Goal: Task Accomplishment & Management: Manage account settings

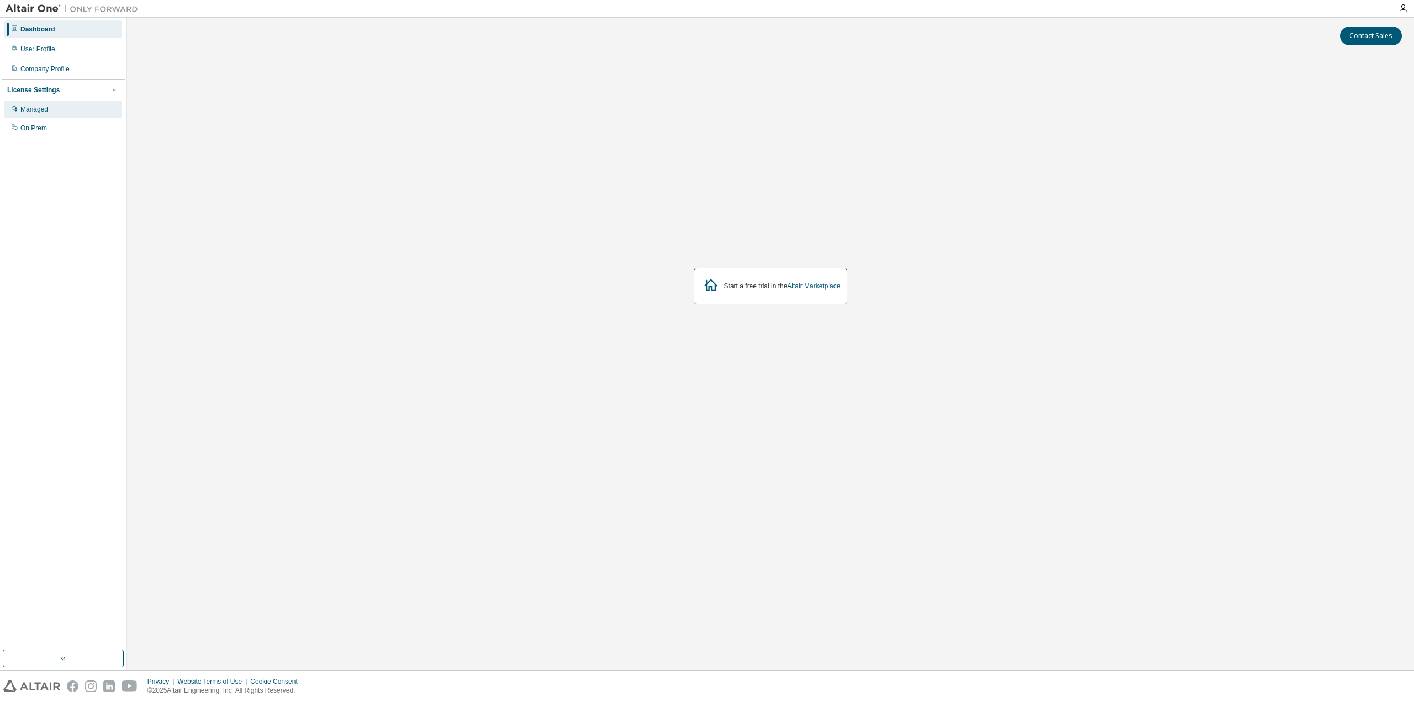
click at [50, 110] on div "Managed" at bounding box center [63, 110] width 118 height 18
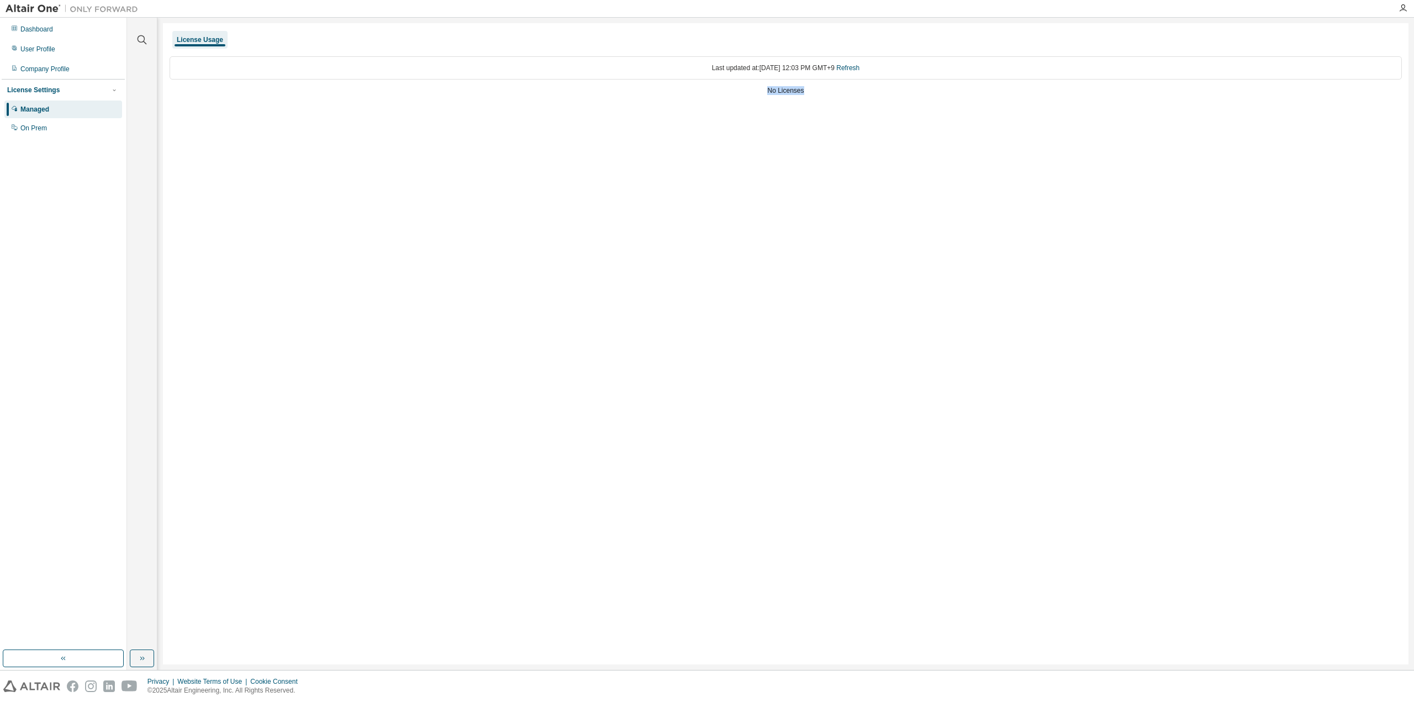
drag, startPoint x: 774, startPoint y: 94, endPoint x: 830, endPoint y: 90, distance: 55.9
click at [830, 90] on div "Last updated at: Tue 2025-09-02 12:03 PM GMT+9 Refresh No Licenses" at bounding box center [786, 77] width 1233 height 54
click at [778, 100] on div "Last updated at: Tue 2025-09-02 12:03 PM GMT+9 Refresh No Licenses" at bounding box center [786, 77] width 1233 height 54
drag, startPoint x: 704, startPoint y: 70, endPoint x: 875, endPoint y: 71, distance: 170.7
click at [875, 71] on div "Last updated at: Tue 2025-09-02 12:03 PM GMT+9 Refresh" at bounding box center [786, 67] width 1233 height 23
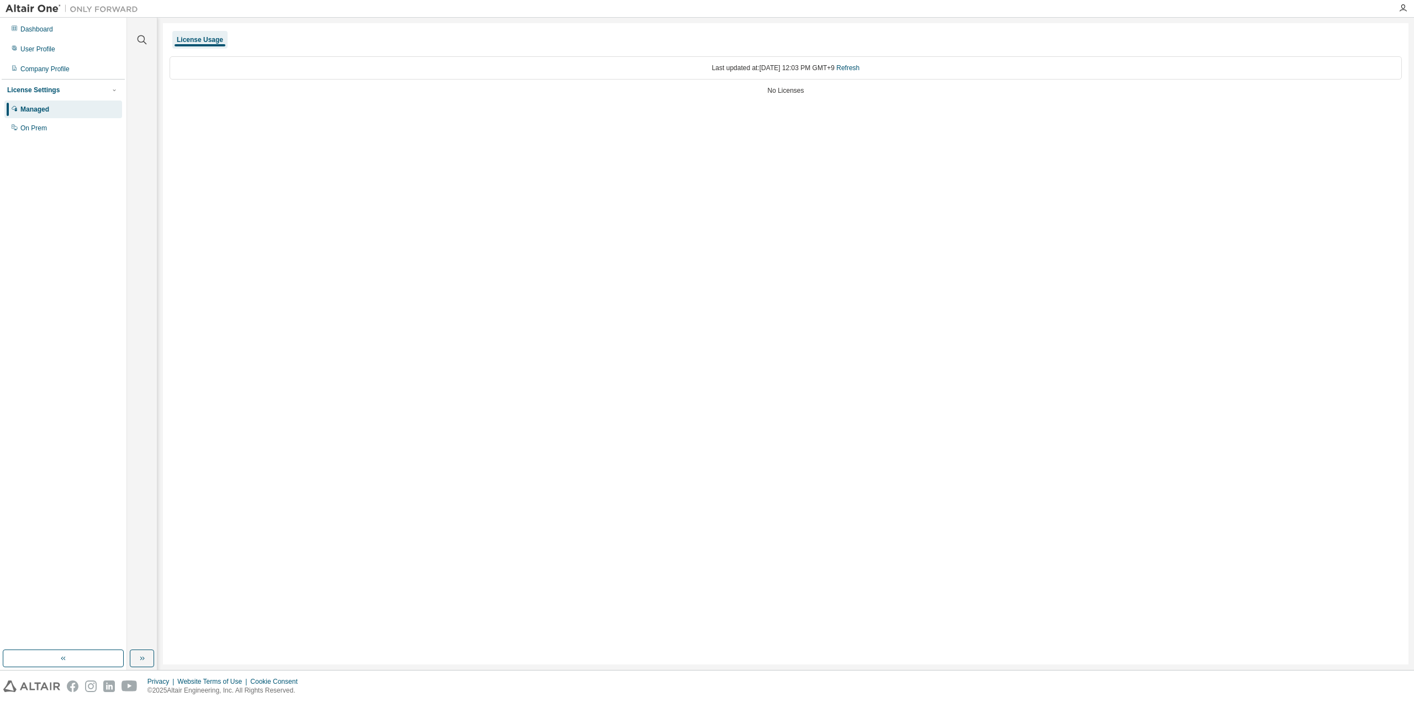
click at [808, 128] on div "License Usage Last updated at: Tue 2025-09-02 12:03 PM GMT+9 Refresh No Licenses" at bounding box center [786, 343] width 1246 height 641
drag, startPoint x: 699, startPoint y: 67, endPoint x: 867, endPoint y: 70, distance: 167.4
click at [867, 70] on div "Last updated at: Tue 2025-09-02 12:03 PM GMT+9 Refresh" at bounding box center [786, 67] width 1233 height 23
click at [725, 106] on div "License Usage Last updated at: Tue 2025-09-02 12:03 PM GMT+9 Refresh No Licenses" at bounding box center [786, 343] width 1246 height 641
click at [46, 133] on div "On Prem" at bounding box center [63, 128] width 118 height 18
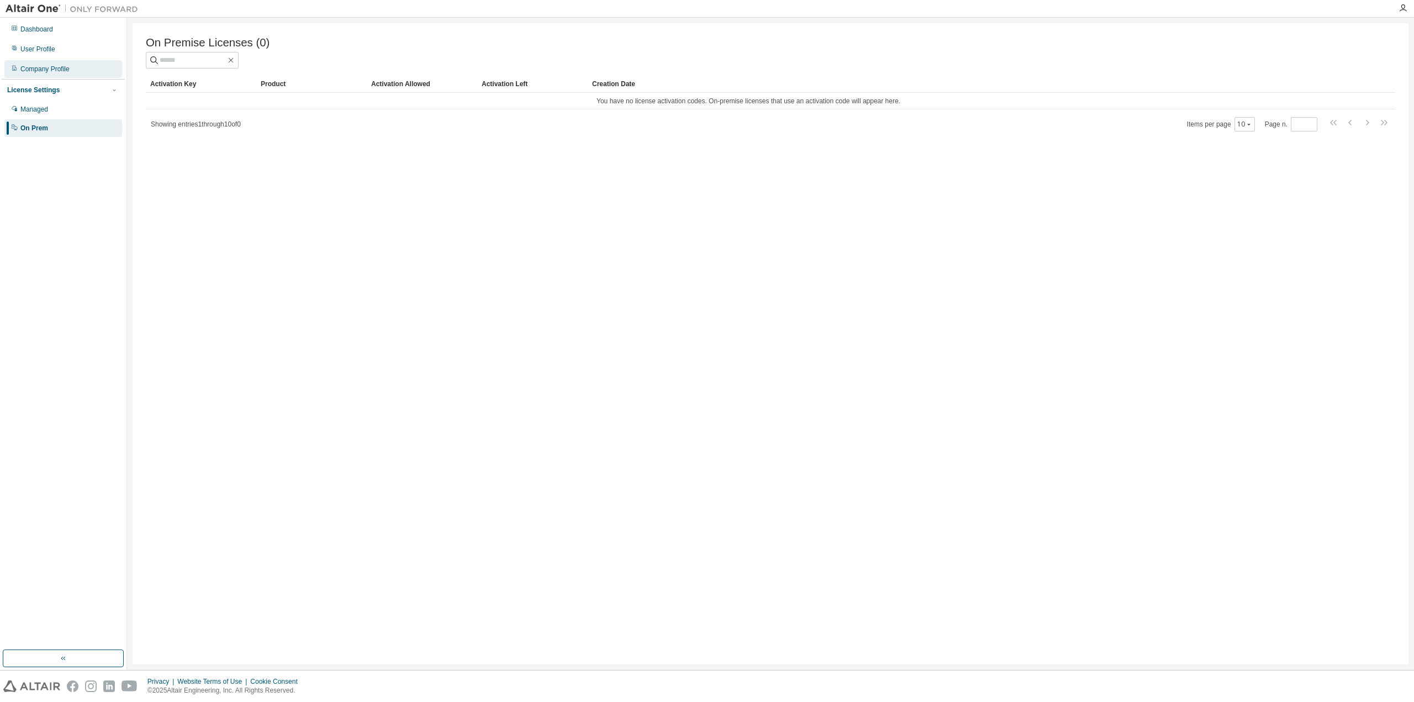
click at [61, 71] on div "Company Profile" at bounding box center [44, 69] width 49 height 9
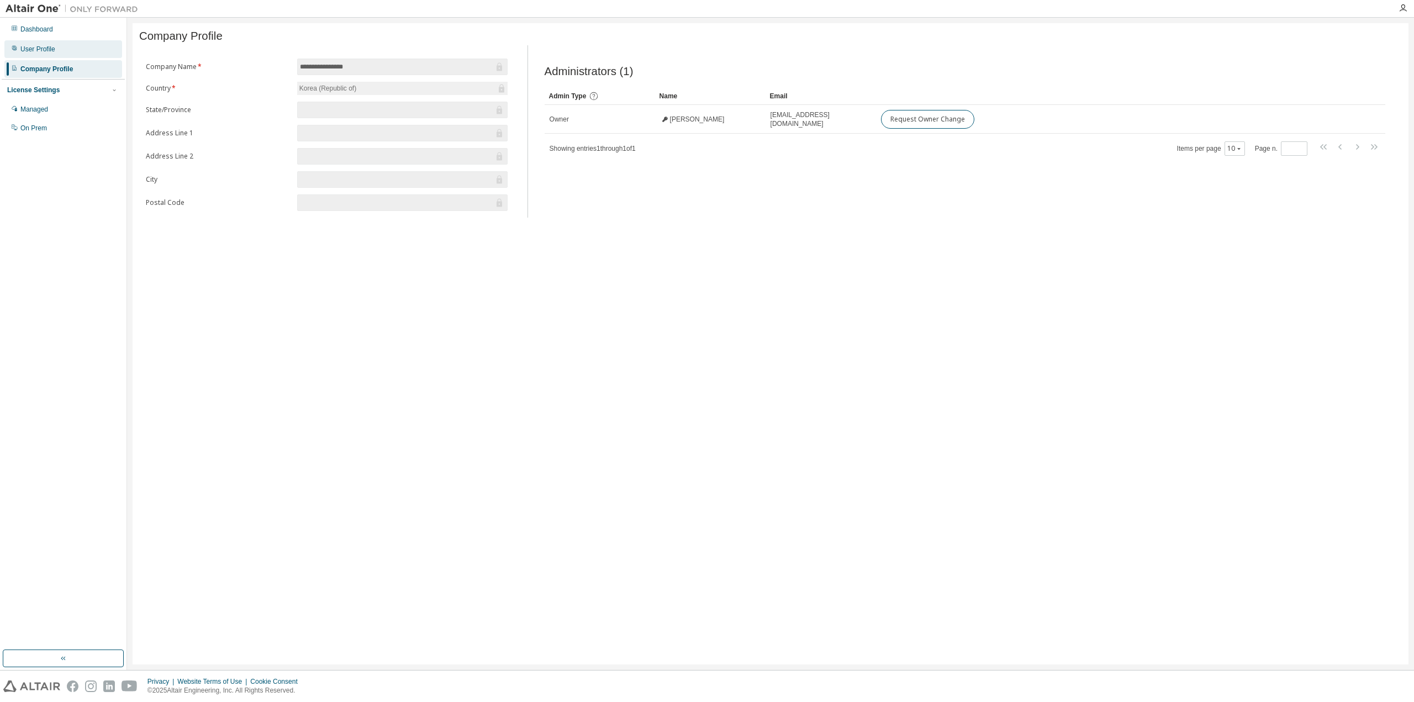
click at [60, 44] on div "User Profile" at bounding box center [63, 49] width 118 height 18
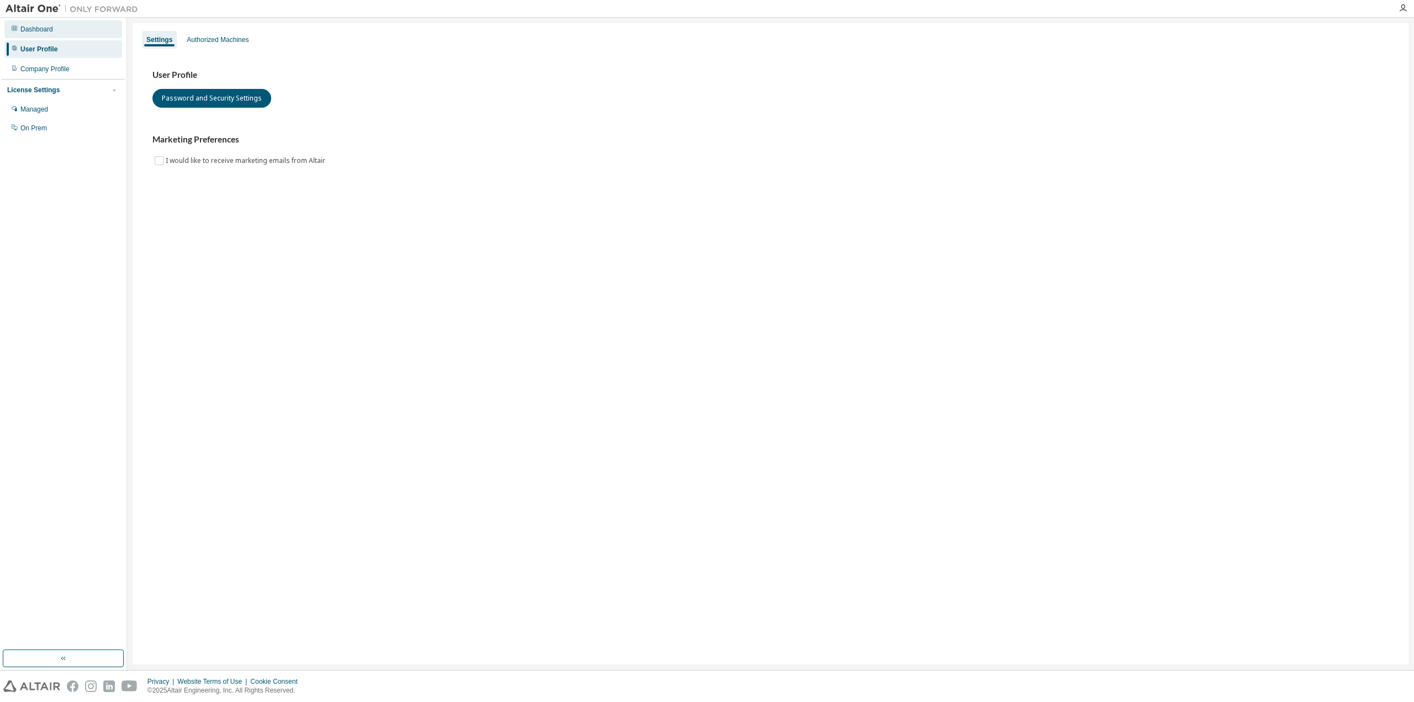
click at [60, 31] on div "Dashboard" at bounding box center [63, 29] width 118 height 18
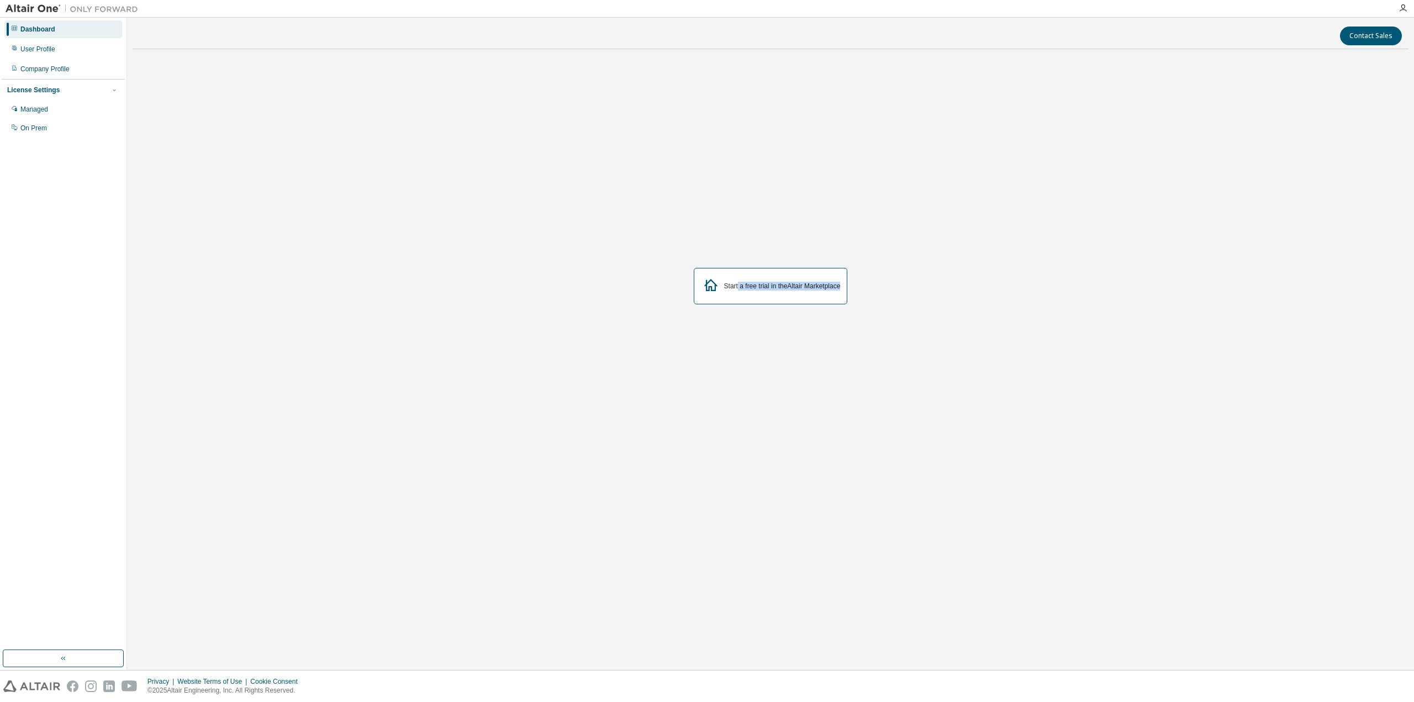
drag, startPoint x: 737, startPoint y: 288, endPoint x: 859, endPoint y: 287, distance: 122.1
click at [859, 287] on div "Start a free trial in the Altair Marketplace" at bounding box center [771, 286] width 1276 height 456
click at [836, 335] on div "Start a free trial in the Altair Marketplace" at bounding box center [771, 286] width 1276 height 456
click at [73, 132] on div "On Prem" at bounding box center [63, 128] width 118 height 18
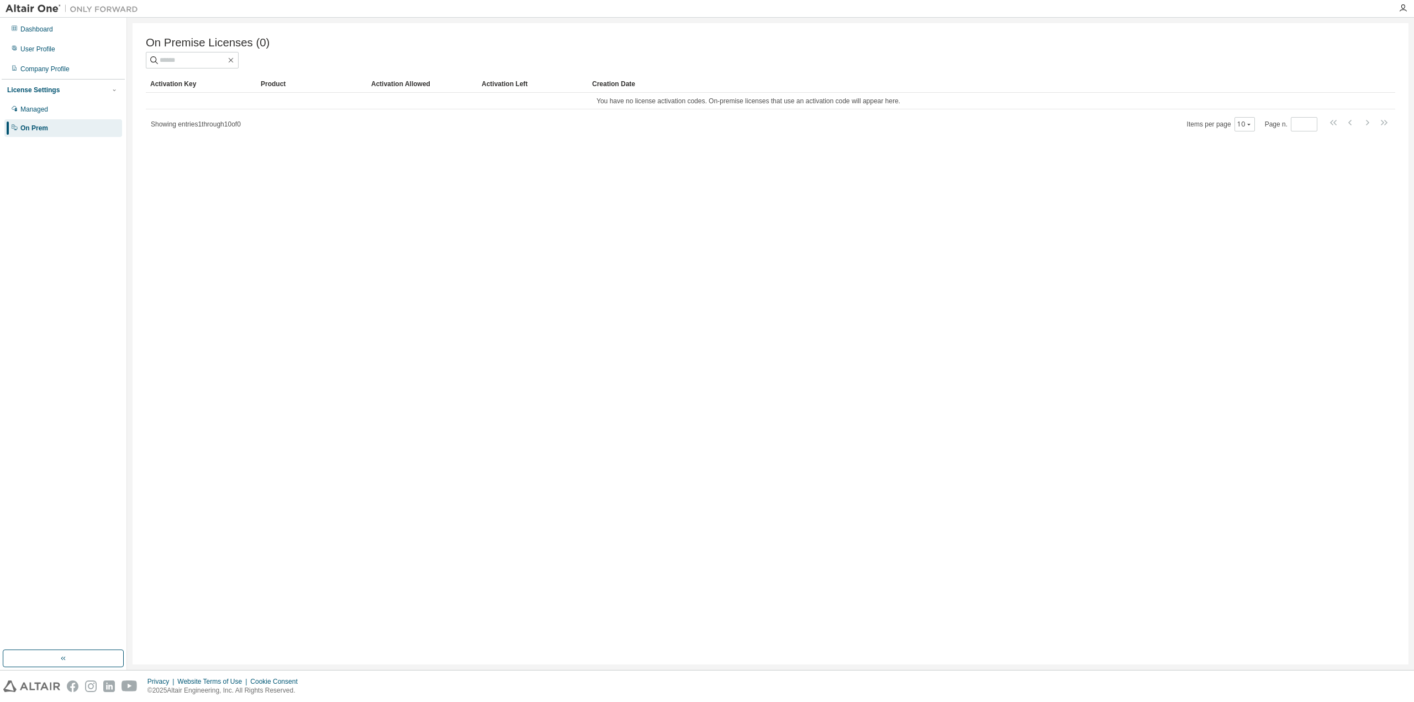
click at [35, 98] on div "License Settings Managed On Prem" at bounding box center [63, 108] width 123 height 59
click at [36, 104] on div "Managed" at bounding box center [63, 110] width 118 height 18
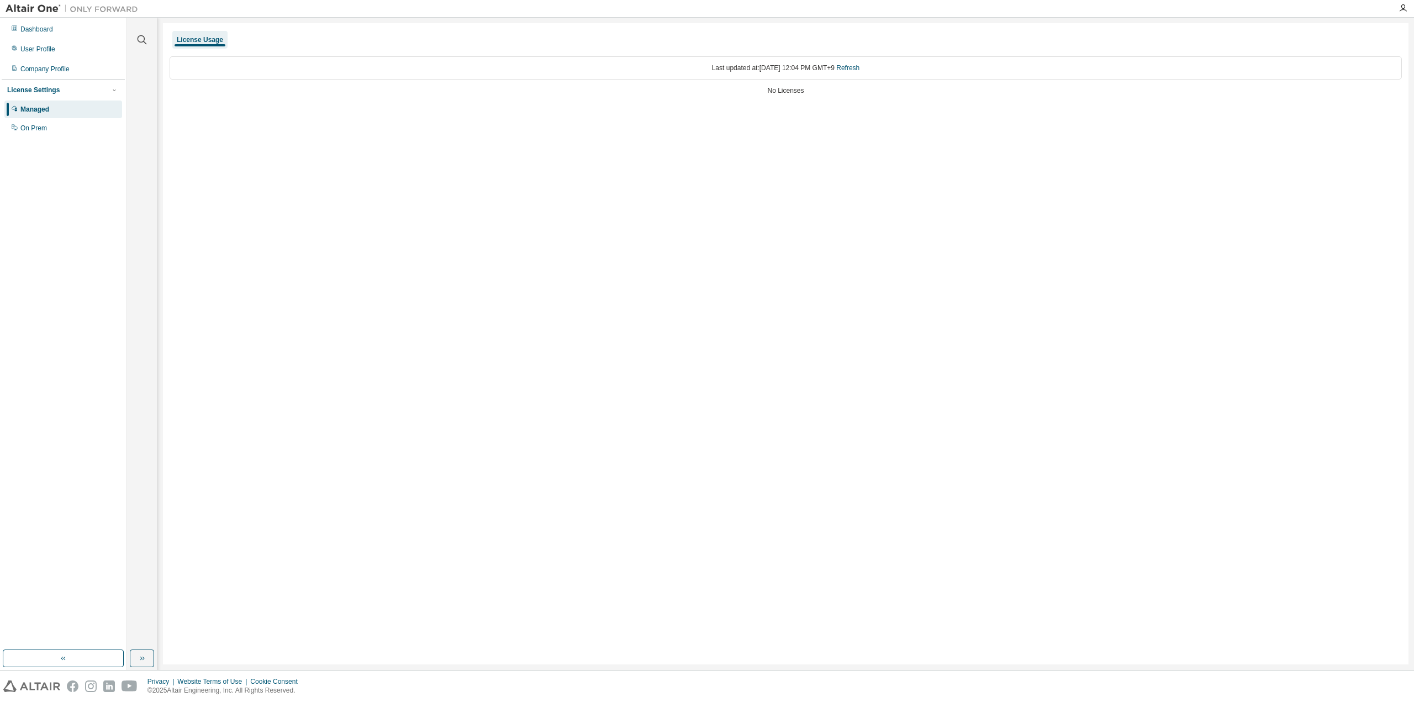
click at [34, 2] on div at bounding box center [72, 8] width 144 height 17
click at [27, 9] on img at bounding box center [75, 8] width 138 height 11
click at [40, 36] on div "Dashboard" at bounding box center [63, 29] width 118 height 18
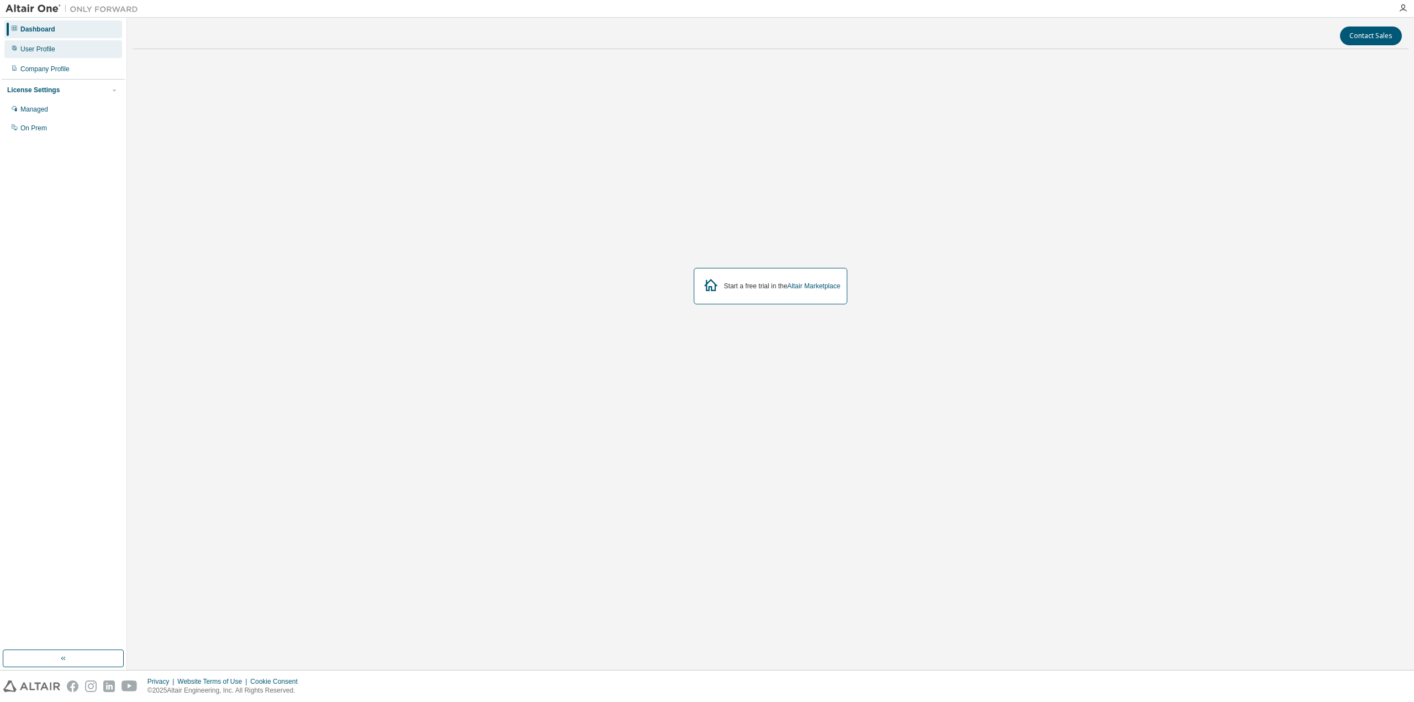
click at [66, 48] on div "User Profile" at bounding box center [63, 49] width 118 height 18
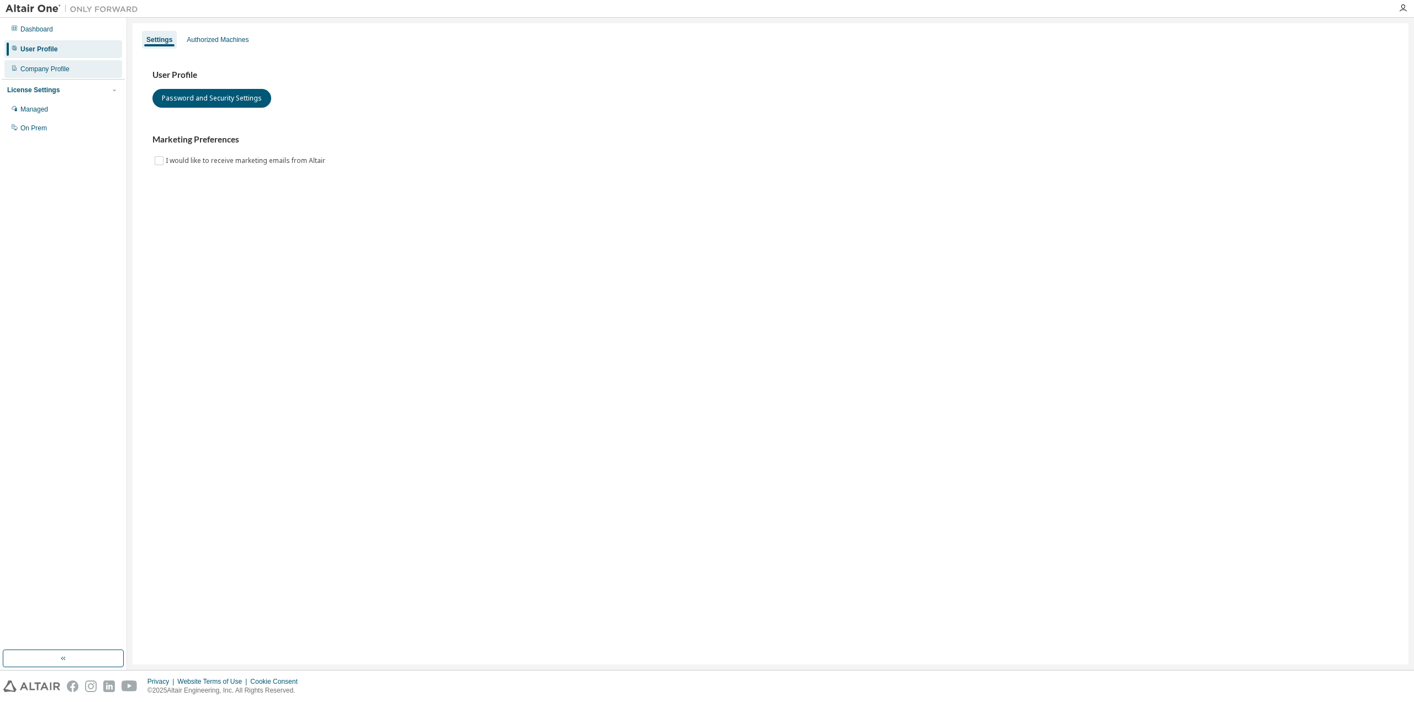
click at [60, 69] on div "Company Profile" at bounding box center [44, 69] width 49 height 9
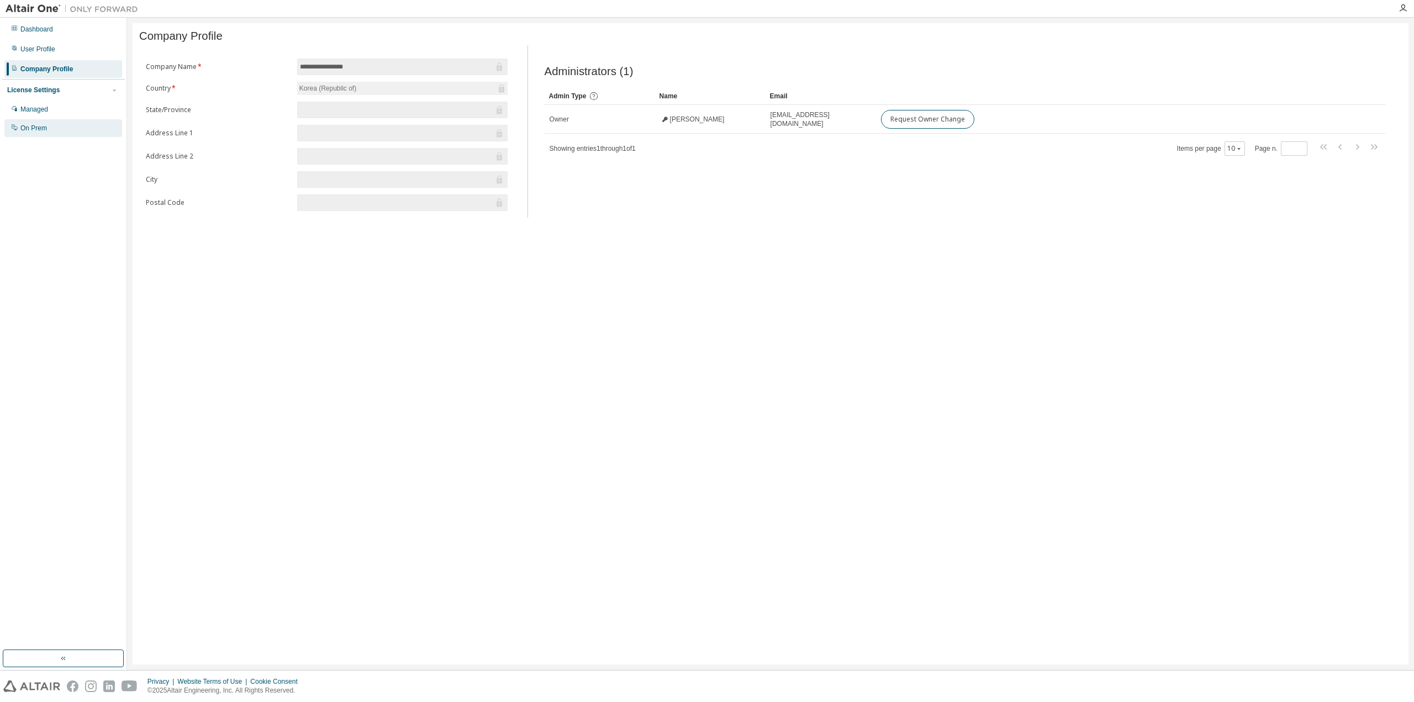
click at [54, 123] on div "On Prem" at bounding box center [63, 128] width 118 height 18
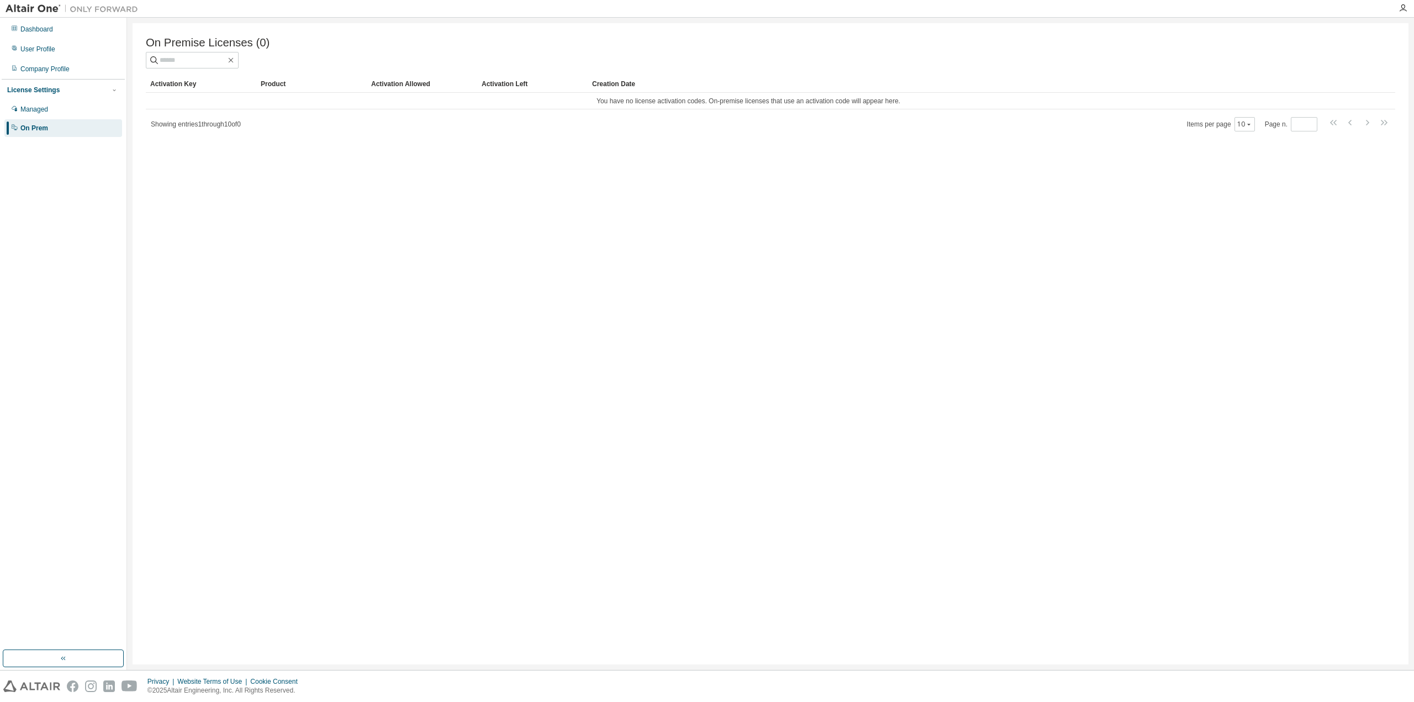
click at [45, 20] on div "Dashboard User Profile Company Profile License Settings Managed On Prem" at bounding box center [63, 78] width 123 height 119
click at [40, 9] on img at bounding box center [75, 8] width 138 height 11
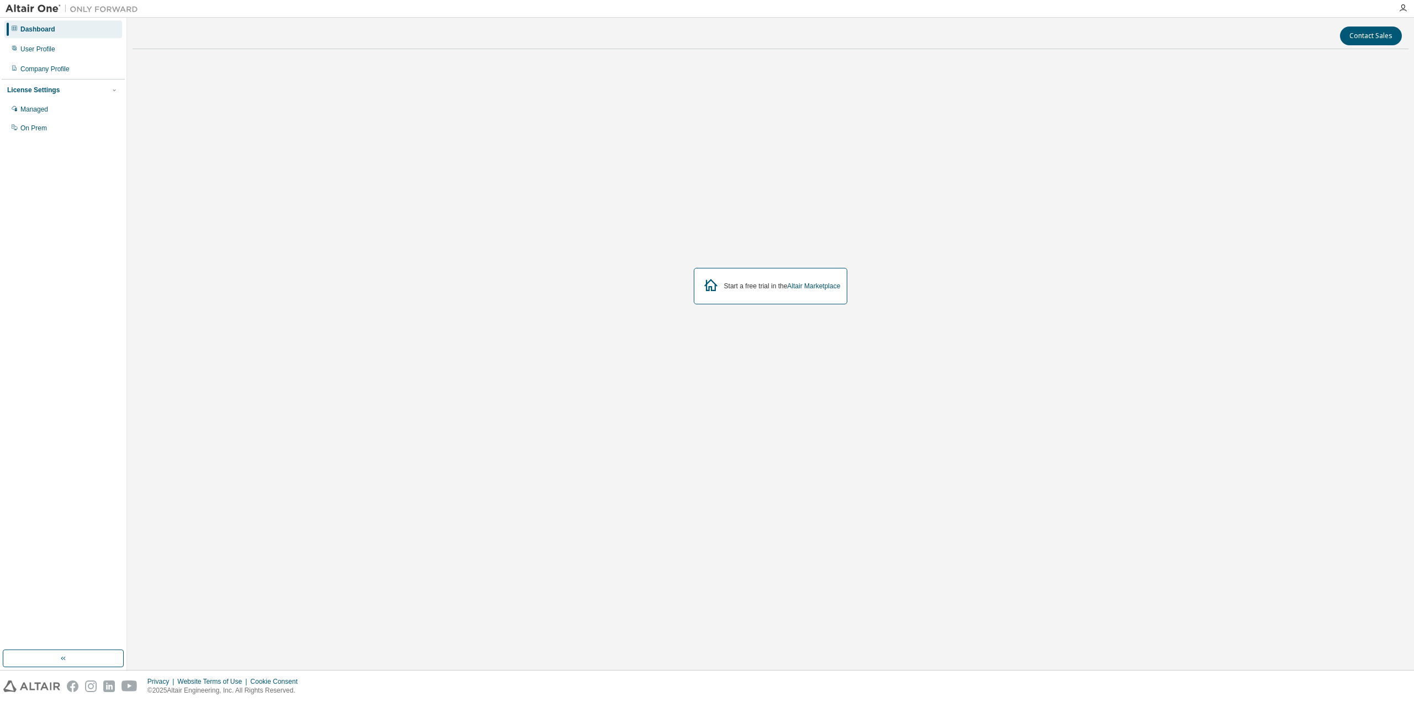
click at [744, 287] on div "Start a free trial in the Altair Marketplace" at bounding box center [782, 286] width 117 height 9
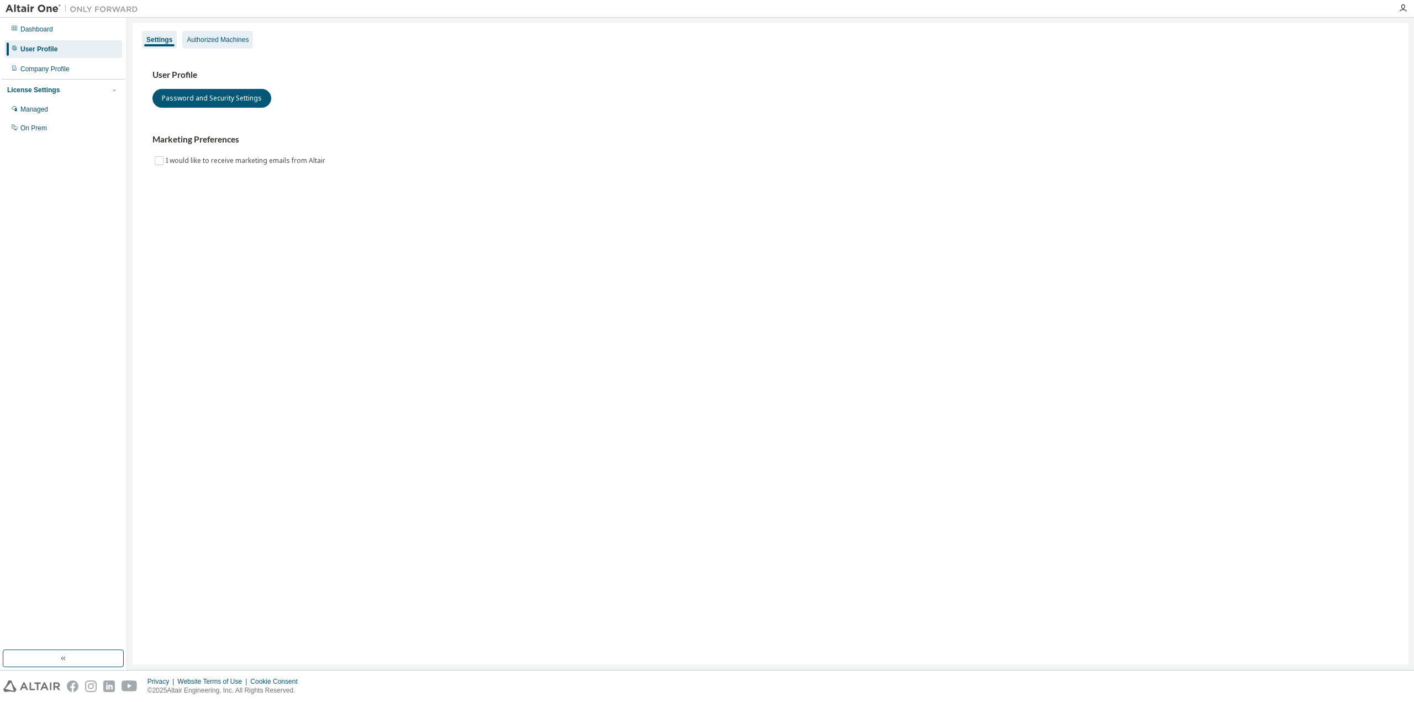
click at [207, 41] on div "Authorized Machines" at bounding box center [218, 39] width 62 height 9
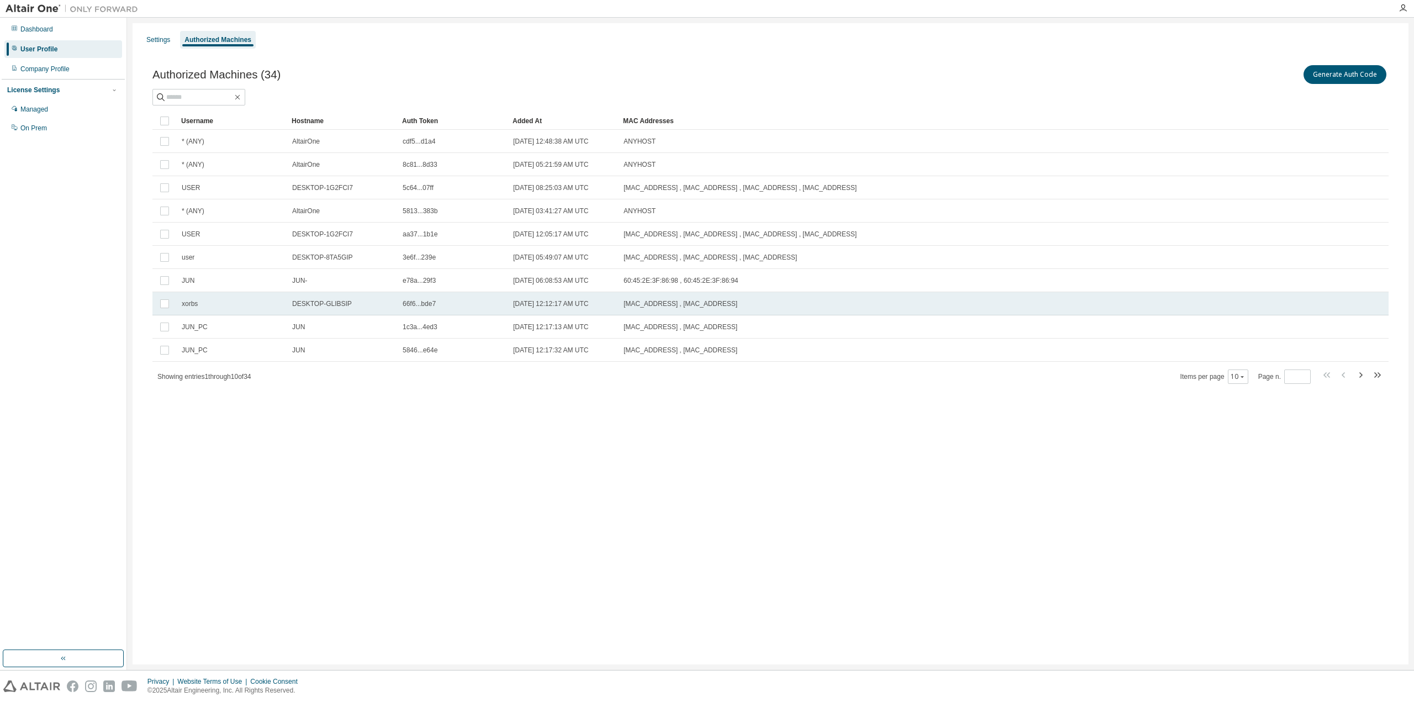
drag, startPoint x: 319, startPoint y: 304, endPoint x: 750, endPoint y: 302, distance: 430.4
click at [750, 302] on tr "xorbs DESKTOP-GLIBSIP 66f6...bde7 2024-07-16 12:12:17 AM UTC 98:2C:BC:56:F6:20 …" at bounding box center [770, 303] width 1236 height 23
click at [676, 407] on div "Authorized Machines (34) Generate Auth Code Delete Auth Token Clear Load Save S…" at bounding box center [770, 232] width 1263 height 364
click at [575, 392] on div "Authorized Machines (34) Generate Auth Code Delete Auth Token Clear Load Save S…" at bounding box center [770, 232] width 1263 height 364
click at [575, 402] on div "Authorized Machines (34) Generate Auth Code Delete Auth Token Clear Load Save S…" at bounding box center [770, 232] width 1263 height 364
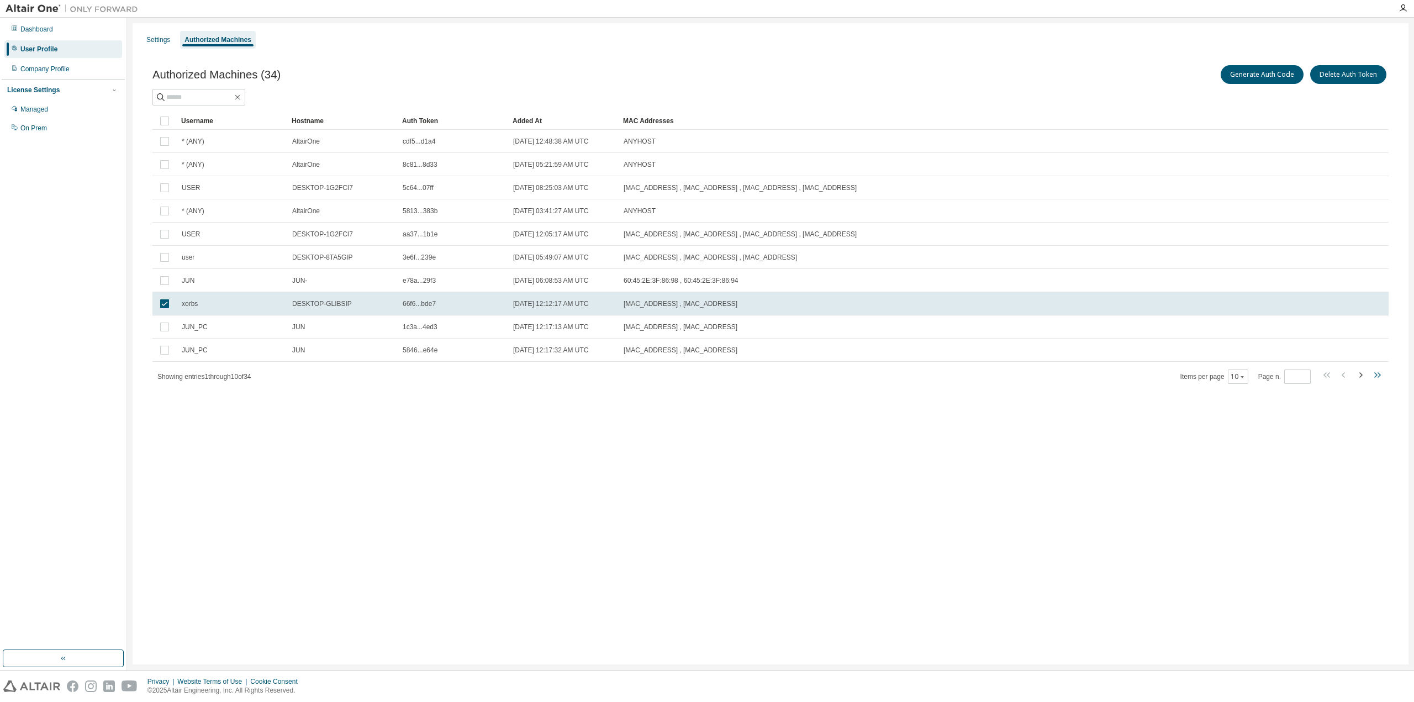
click at [1376, 377] on icon "button" at bounding box center [1377, 375] width 13 height 13
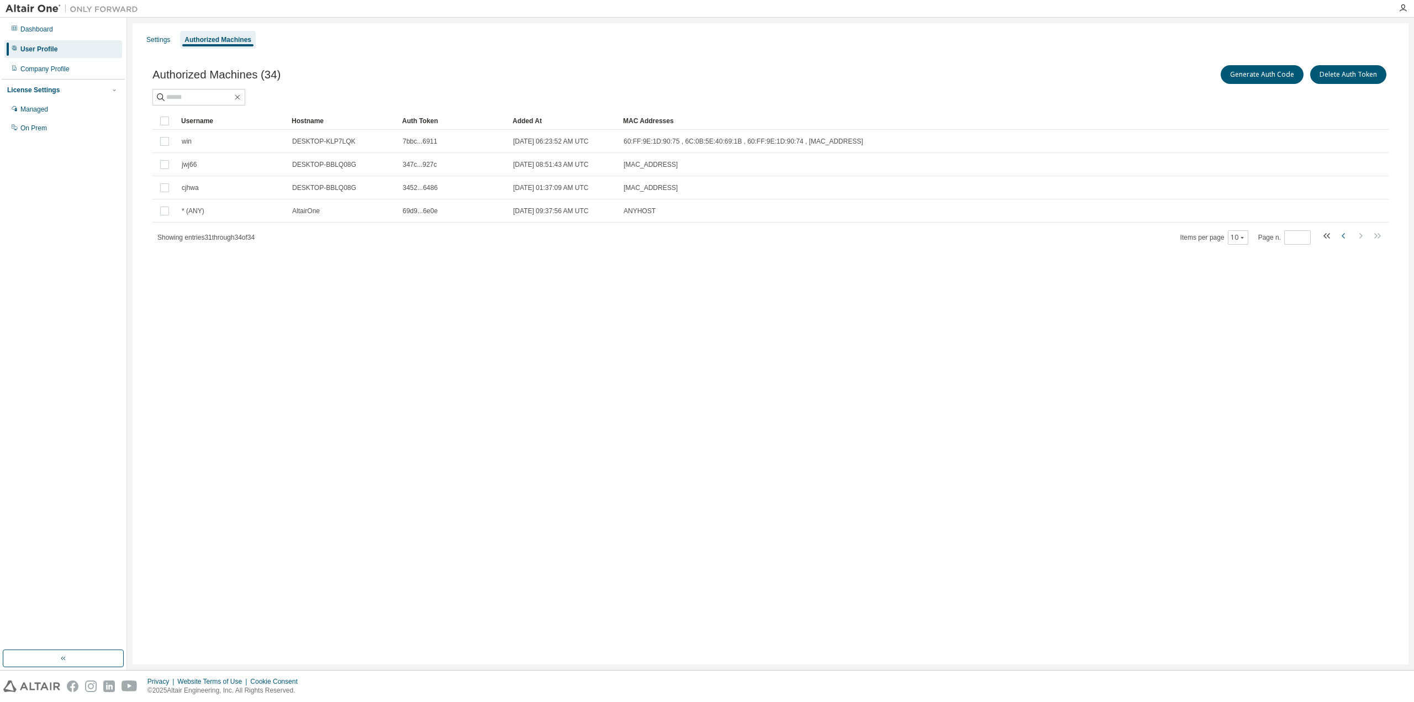
click at [1341, 235] on icon "button" at bounding box center [1344, 235] width 13 height 13
type input "*"
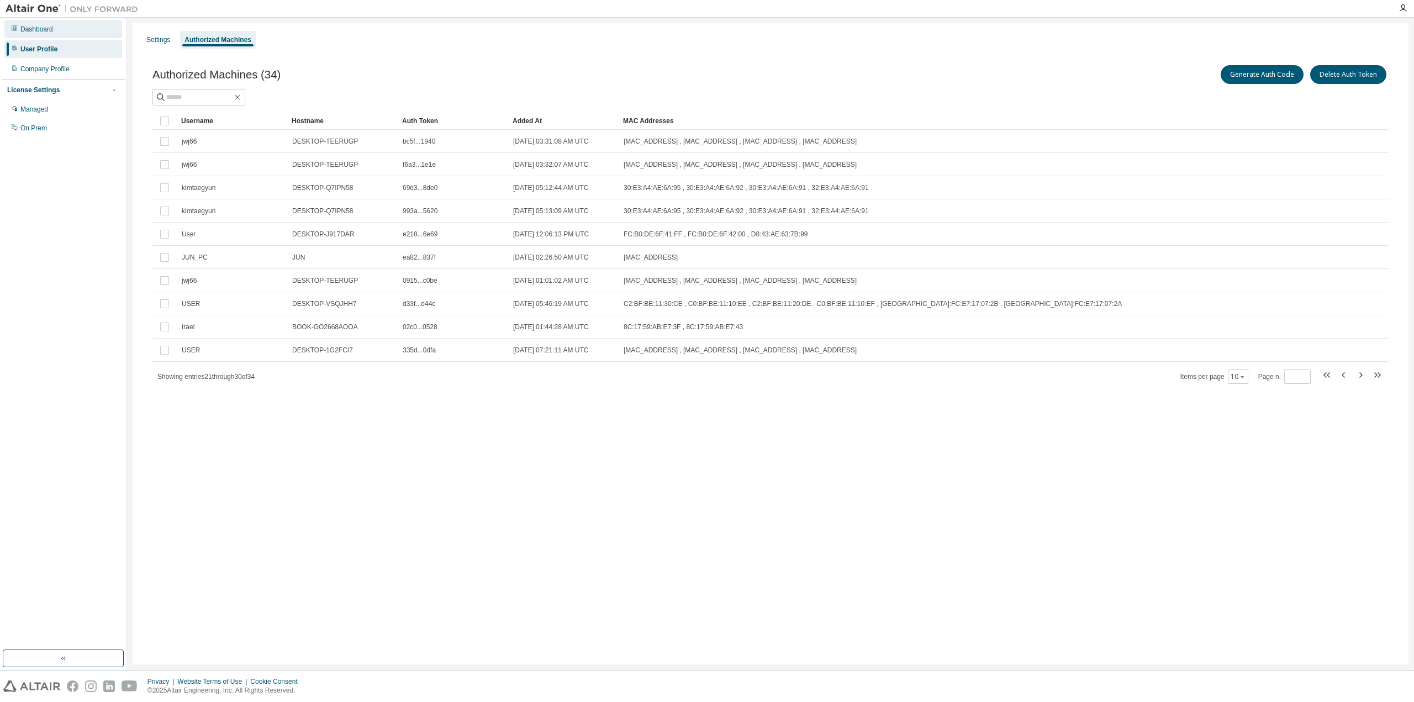
click at [40, 28] on div "Dashboard" at bounding box center [36, 29] width 33 height 9
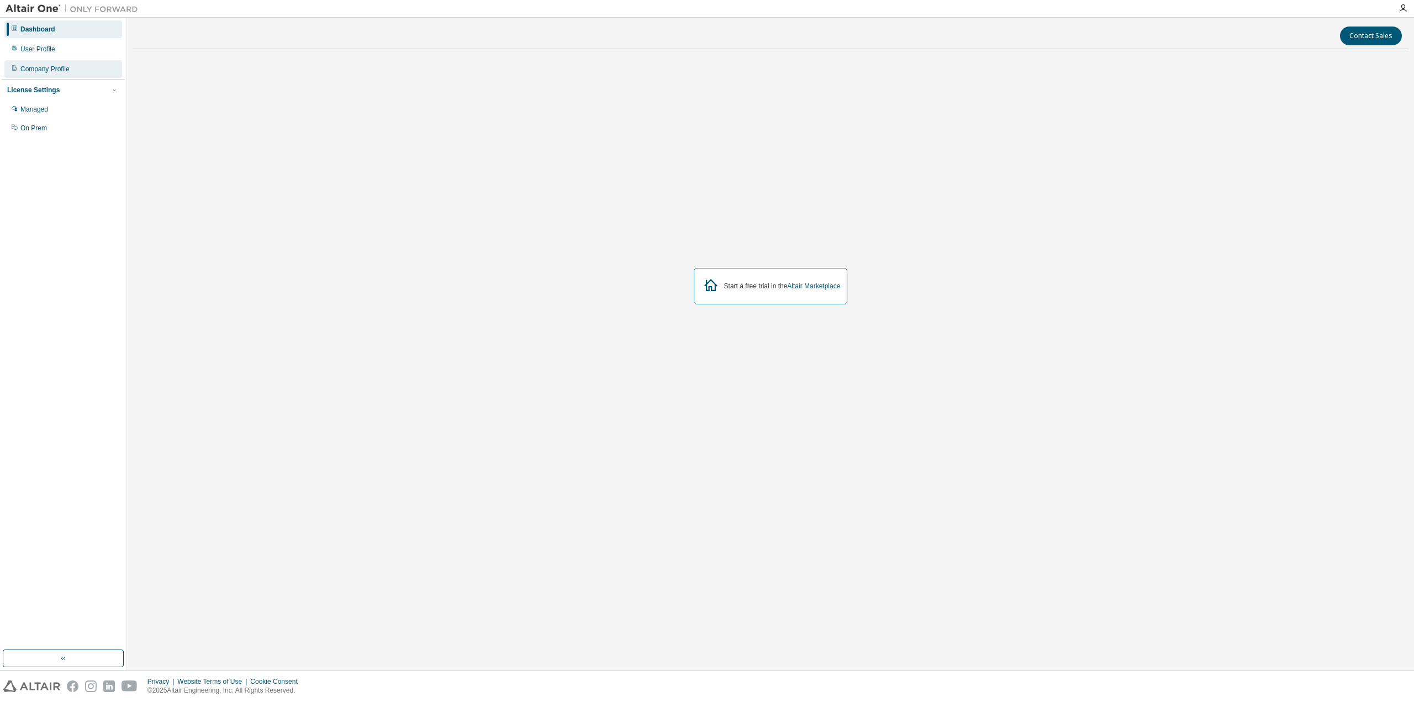
click at [59, 62] on div "Company Profile" at bounding box center [63, 69] width 118 height 18
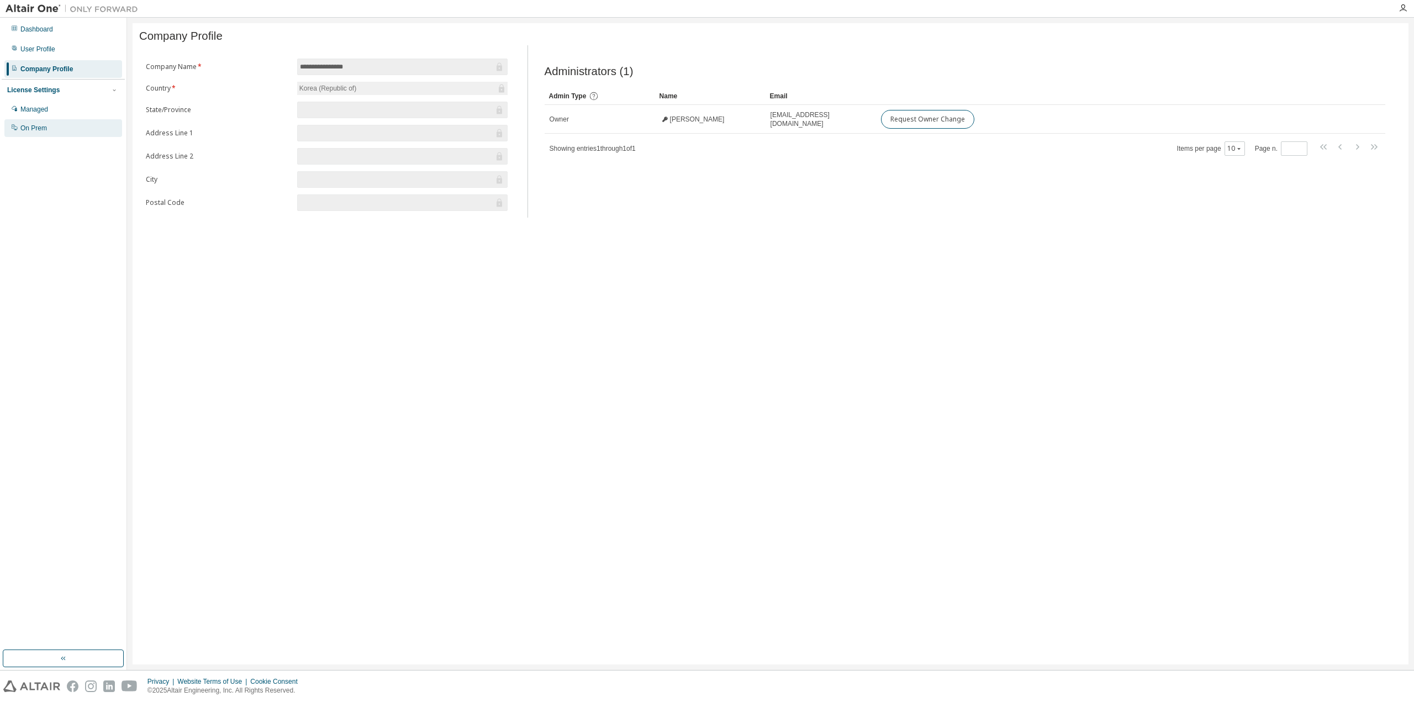
click at [49, 122] on div "On Prem" at bounding box center [63, 128] width 118 height 18
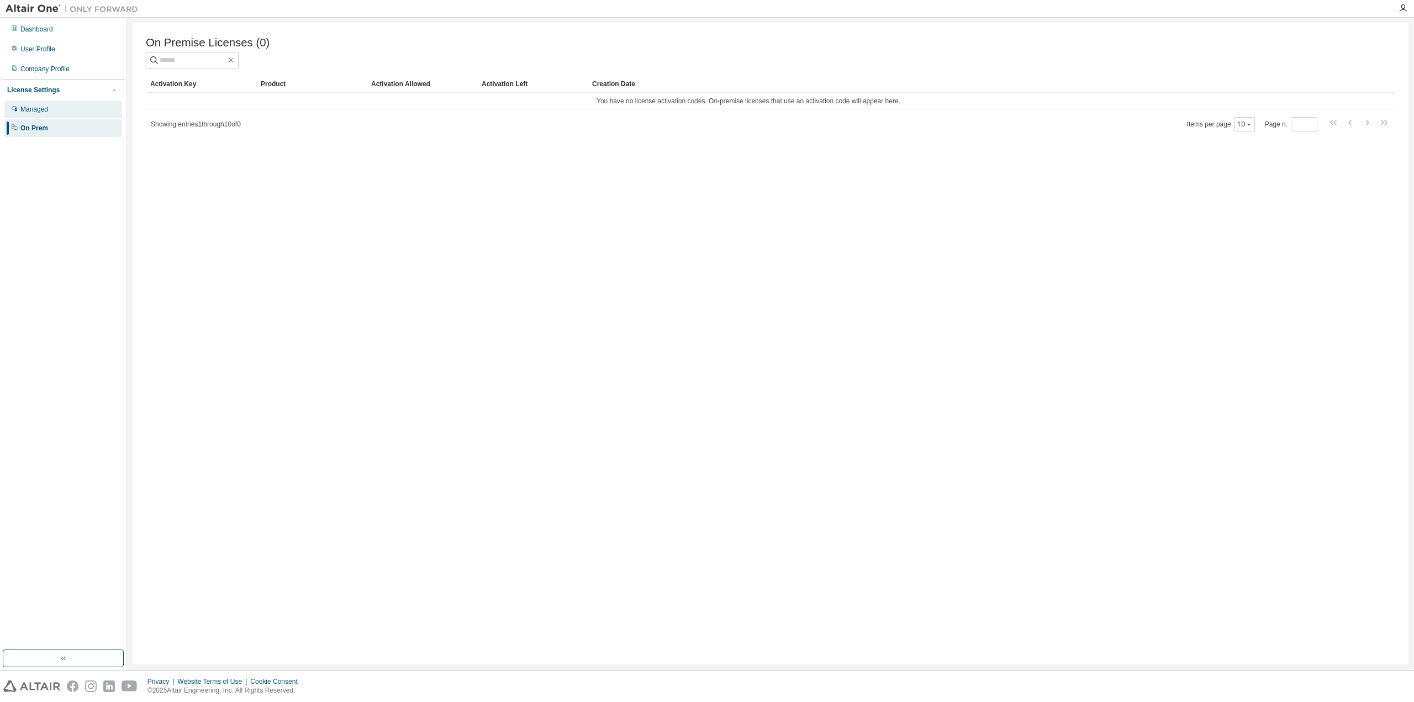
click at [49, 114] on div "Managed" at bounding box center [63, 110] width 118 height 18
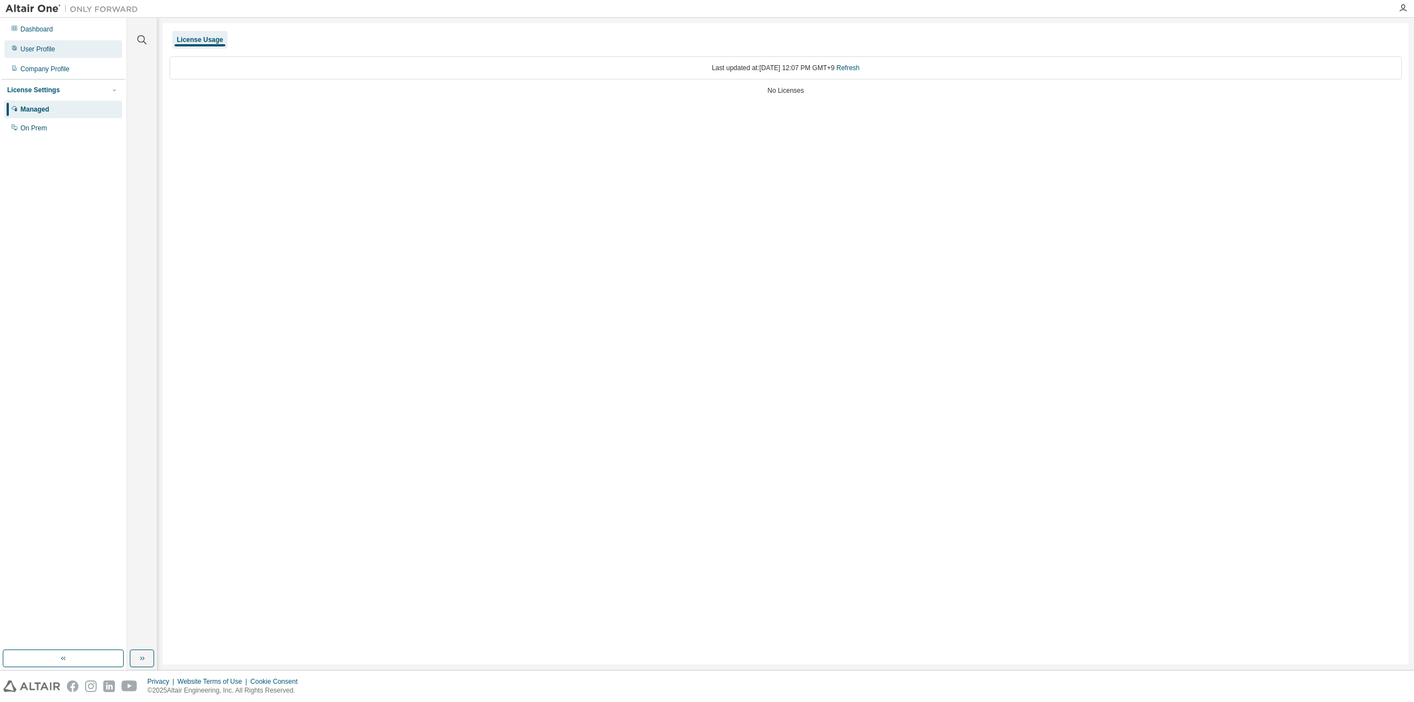
click at [64, 40] on div "User Profile" at bounding box center [63, 49] width 118 height 18
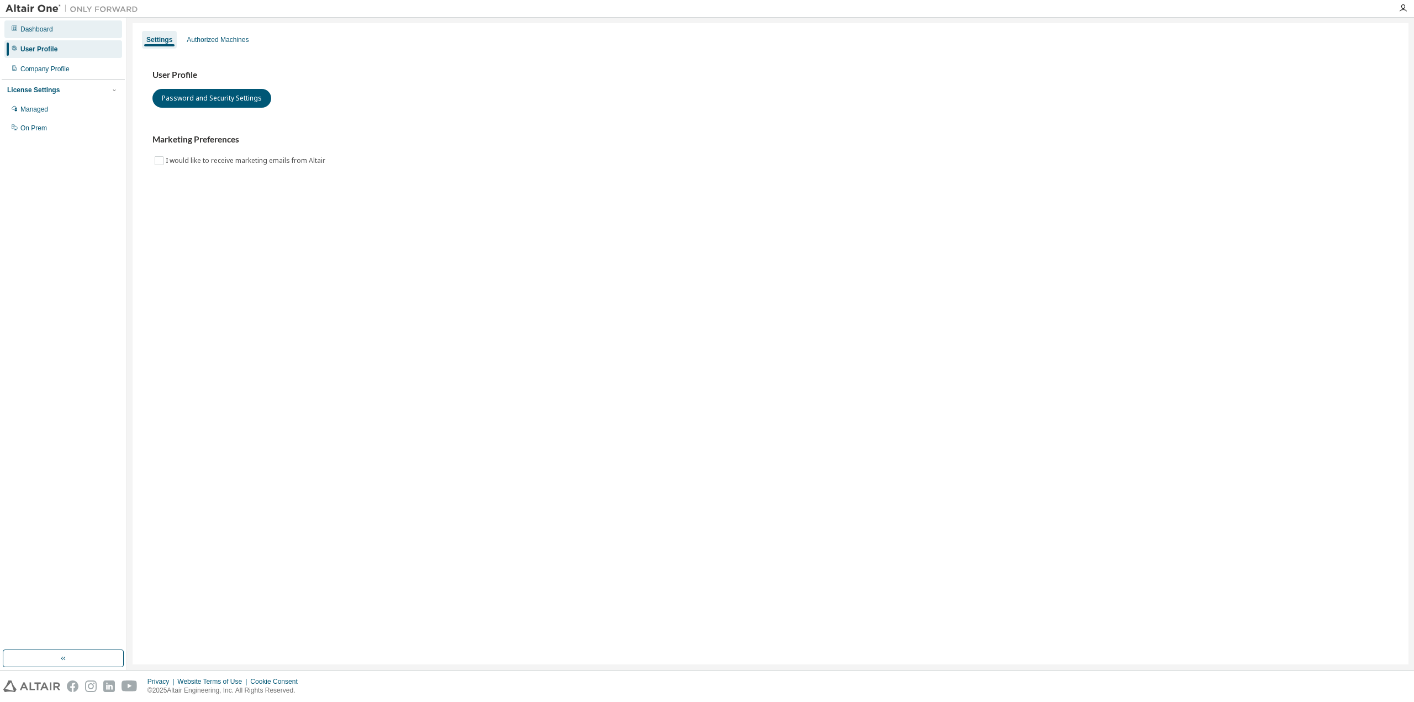
click at [64, 32] on div "Dashboard" at bounding box center [63, 29] width 118 height 18
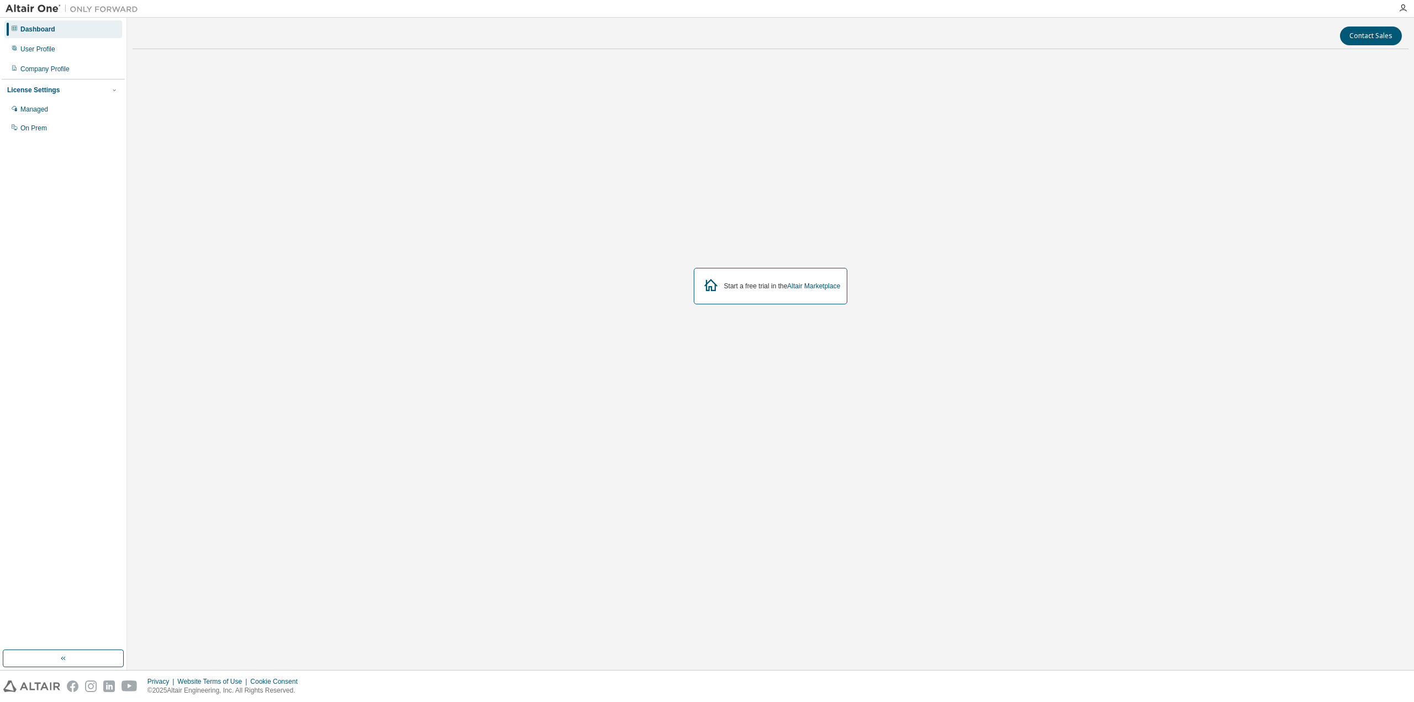
click at [46, 97] on div "License Settings Managed On Prem" at bounding box center [63, 108] width 123 height 59
click at [46, 108] on div "Managed" at bounding box center [34, 109] width 28 height 9
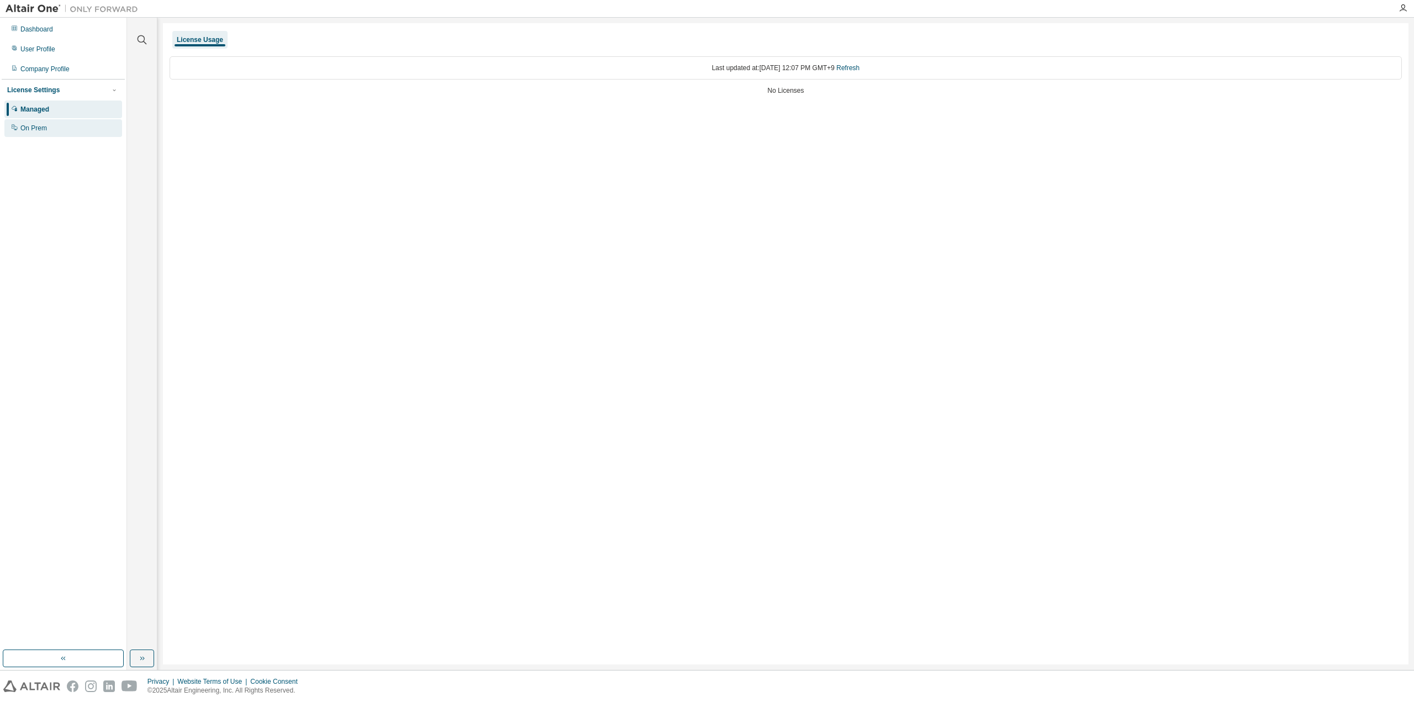
click at [41, 132] on div "On Prem" at bounding box center [33, 128] width 27 height 9
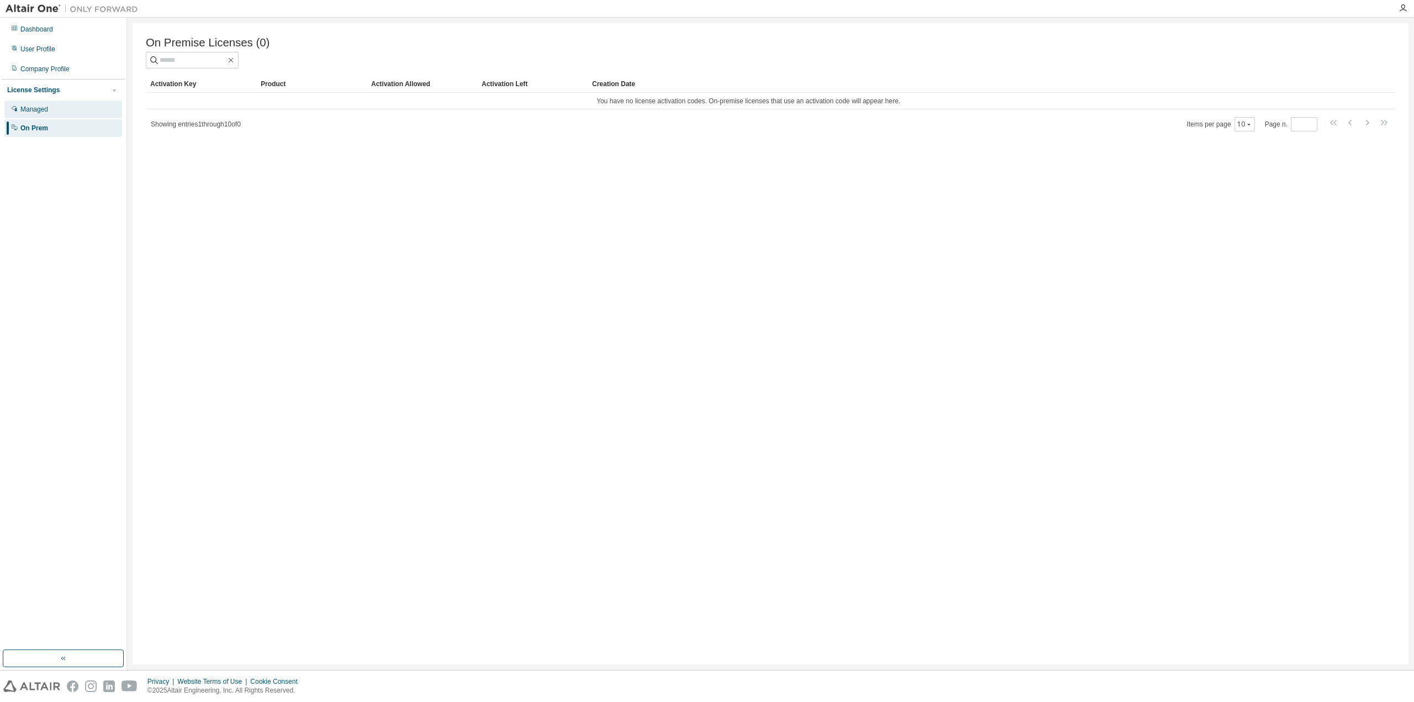
click at [41, 113] on div "Managed" at bounding box center [34, 109] width 28 height 9
